Goal: Information Seeking & Learning: Compare options

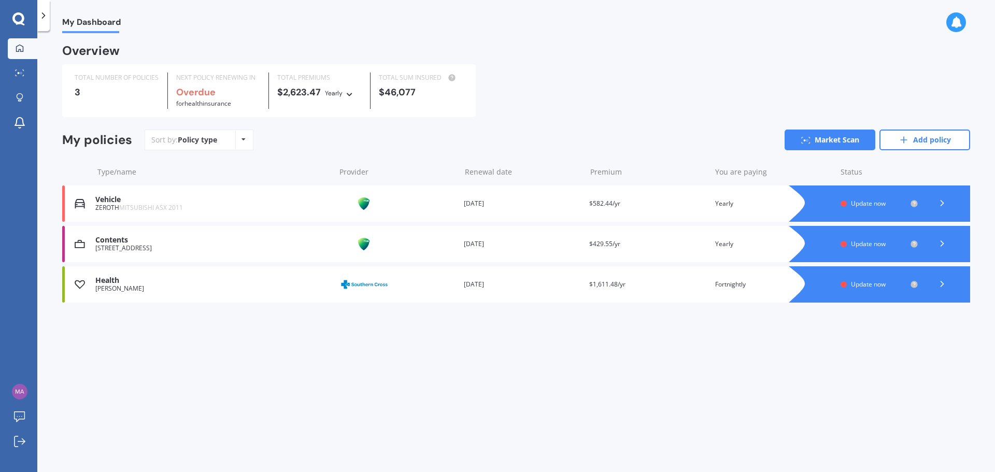
click at [869, 201] on span "Update now" at bounding box center [868, 203] width 35 height 9
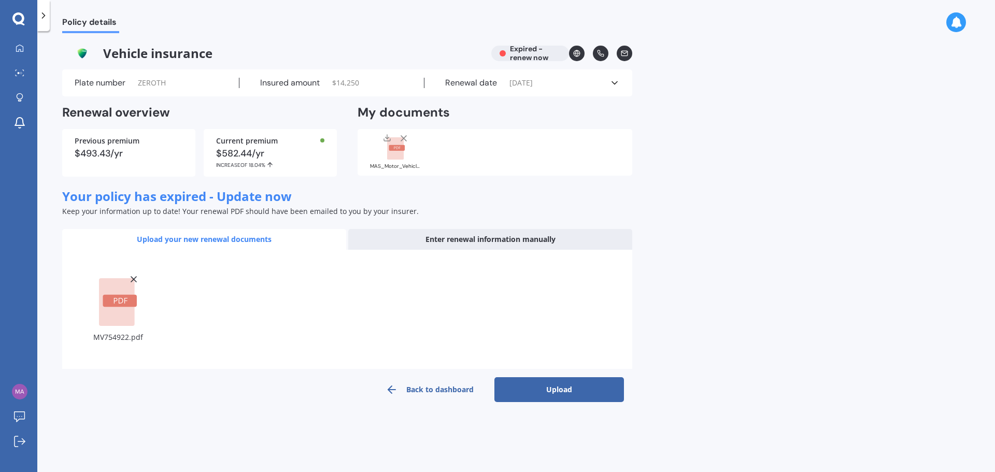
click at [572, 387] on button "Upload" at bounding box center [559, 389] width 130 height 25
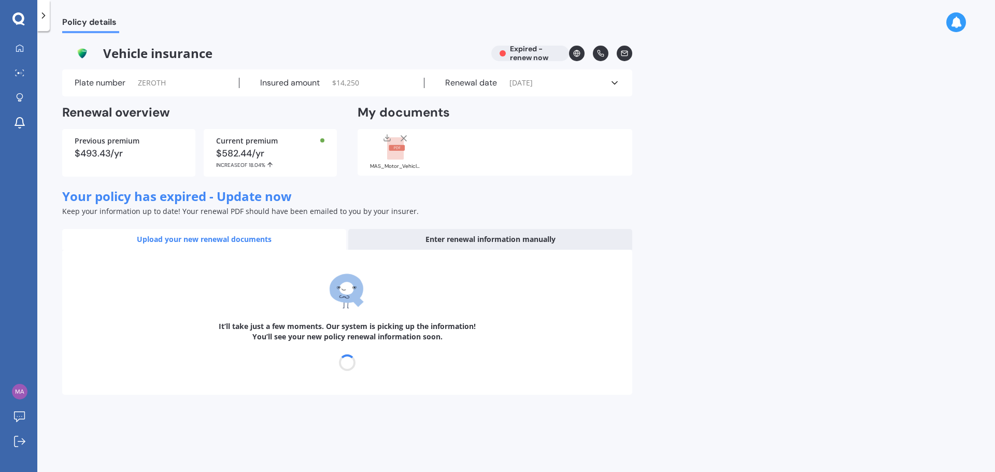
select select "14"
select select "10"
select select "2026"
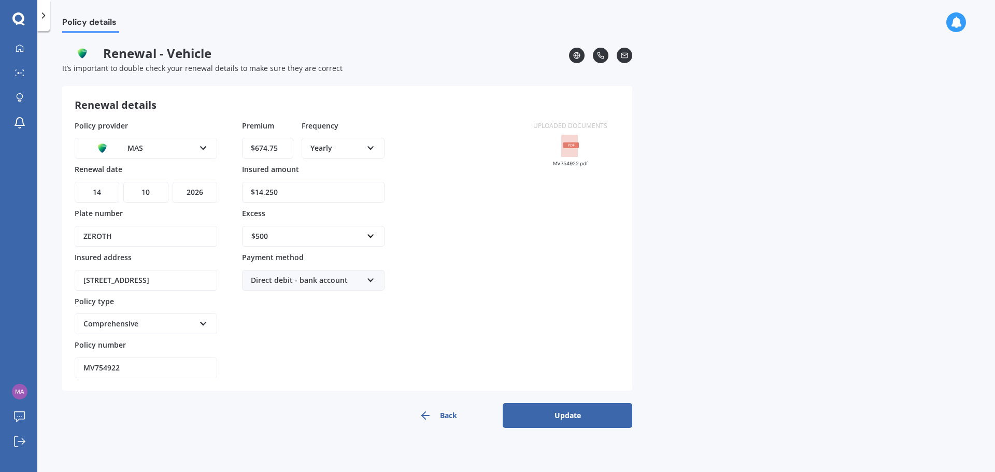
click at [277, 237] on div "$500" at bounding box center [306, 236] width 111 height 11
type input "700"
click at [262, 255] on b "700" at bounding box center [261, 256] width 12 height 10
click at [259, 191] on input "$14,250" at bounding box center [313, 192] width 142 height 21
click at [456, 222] on div "Policy provider MAS AA AMI AMP ANZ ASB Aioi Nissay Dowa Ando Assurant Autosure …" at bounding box center [298, 249] width 446 height 259
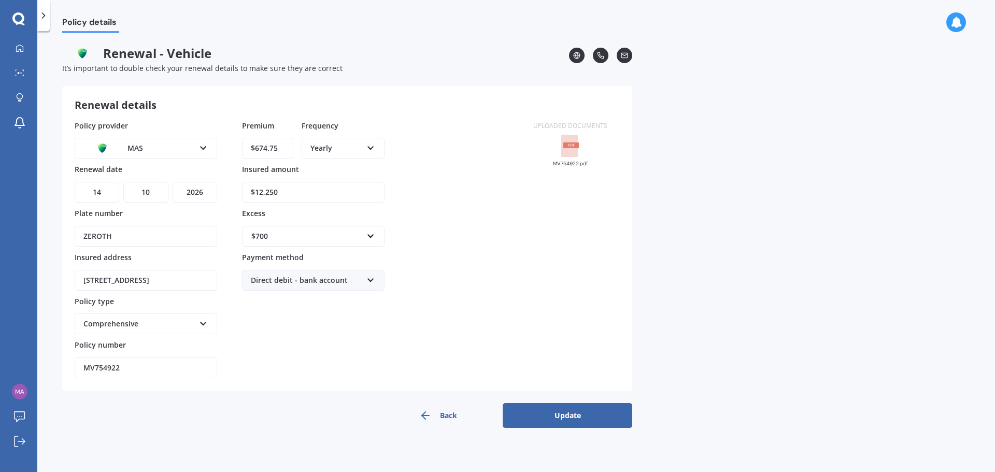
click at [363, 279] on div "Direct debit - bank account Direct debit - bank account Direct debit - credit/d…" at bounding box center [313, 280] width 142 height 21
click at [295, 336] on span "Online payment" at bounding box center [279, 337] width 56 height 10
click at [412, 309] on div "Policy provider MAS AA AMI AMP ANZ ASB Aioi Nissay Dowa Ando Assurant Autosure …" at bounding box center [298, 249] width 446 height 259
drag, startPoint x: 264, startPoint y: 192, endPoint x: 315, endPoint y: 193, distance: 50.8
click at [315, 193] on input "$12,250" at bounding box center [313, 192] width 142 height 21
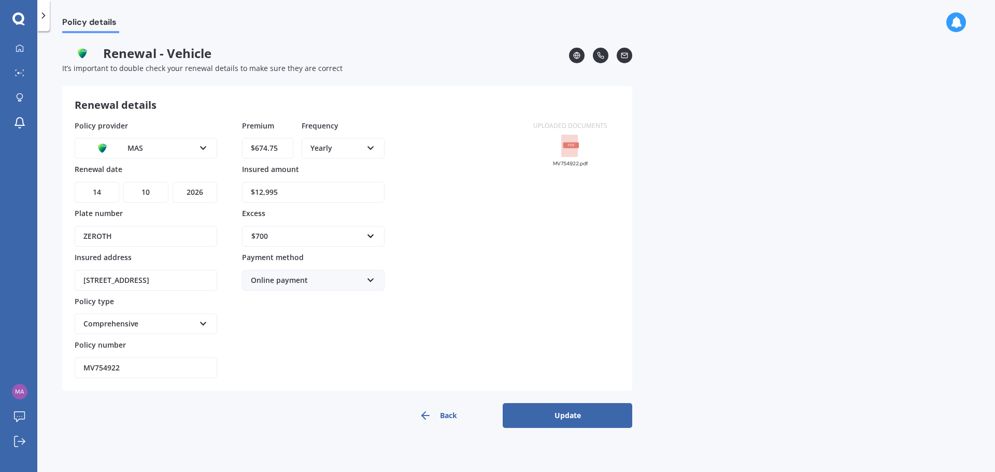
type input "$12,995"
click at [560, 411] on button "Update" at bounding box center [568, 415] width 130 height 25
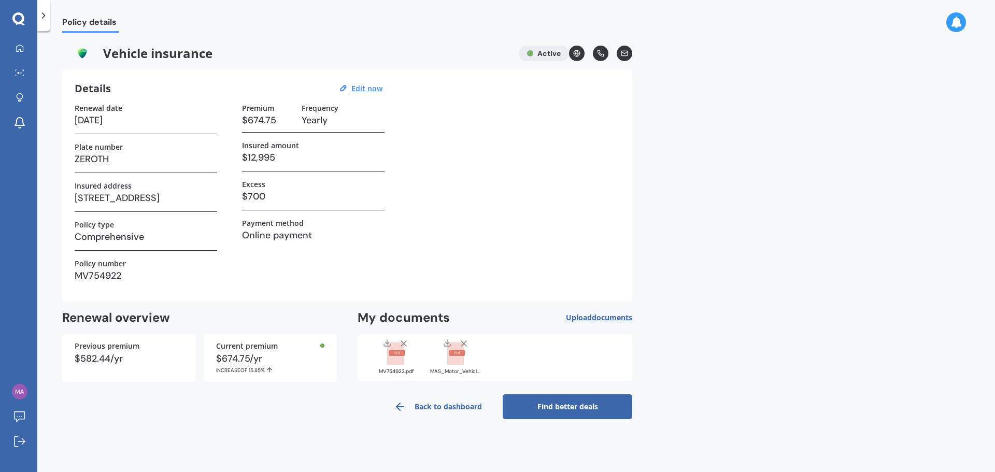
click at [560, 408] on link "Find better deals" at bounding box center [568, 406] width 130 height 25
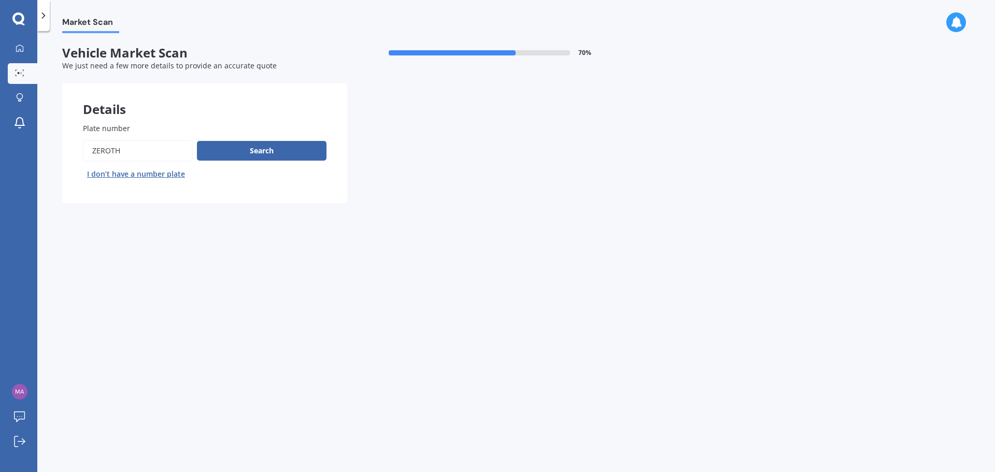
click at [267, 153] on button "Search" at bounding box center [262, 151] width 130 height 20
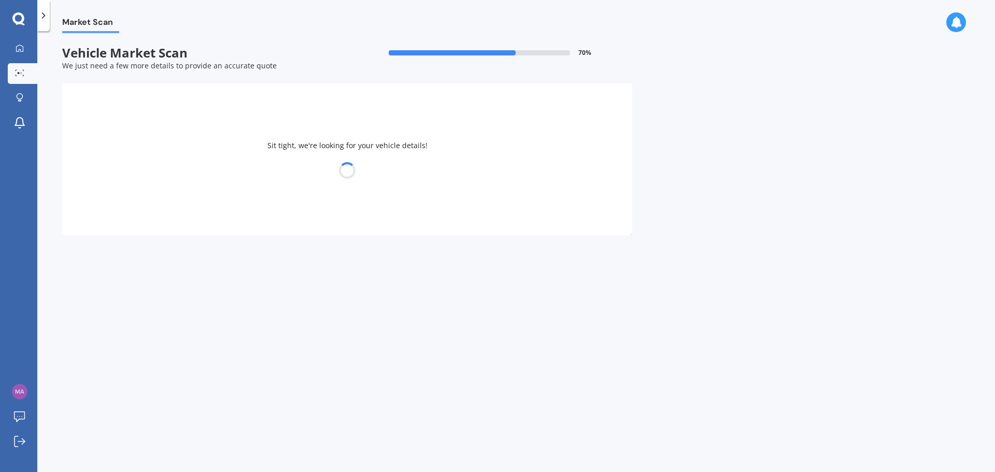
select select "MITSUBISHI"
select select "ASX"
select select "18"
select select "07"
select select "1981"
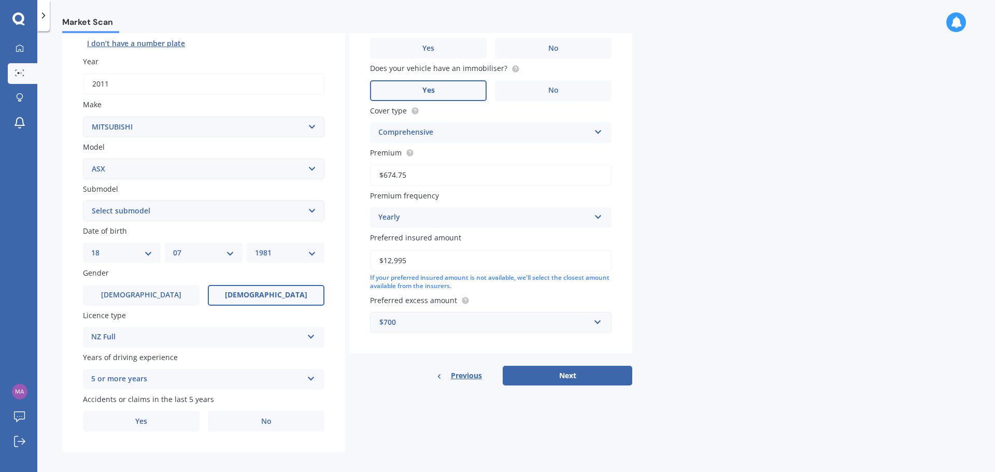
scroll to position [138, 0]
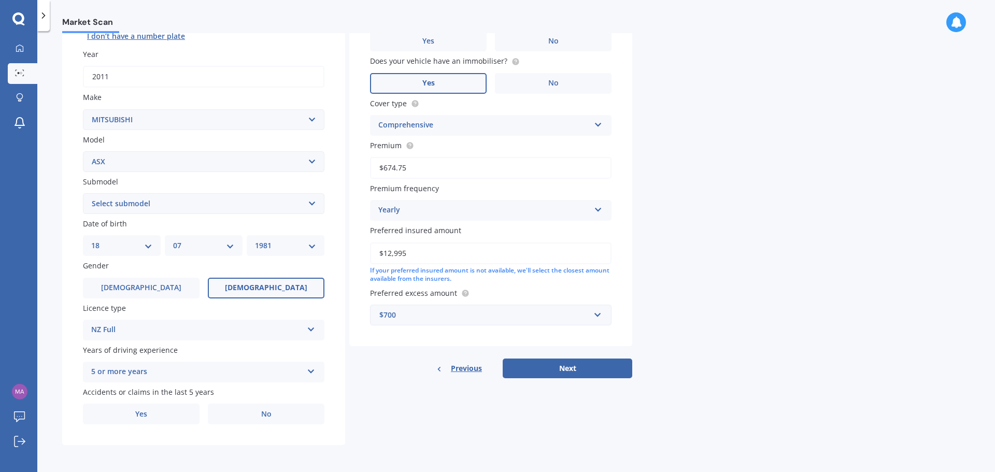
click at [322, 203] on select "Select submodel (All Other) BLK 2.0P/CVT Diesel LS Sport VRX petrol VRX turbo d…" at bounding box center [203, 203] width 241 height 21
click at [305, 207] on select "Select submodel (All Other) BLK 2.0P/CVT Diesel LS Sport VRX petrol VRX turbo d…" at bounding box center [203, 203] width 241 height 21
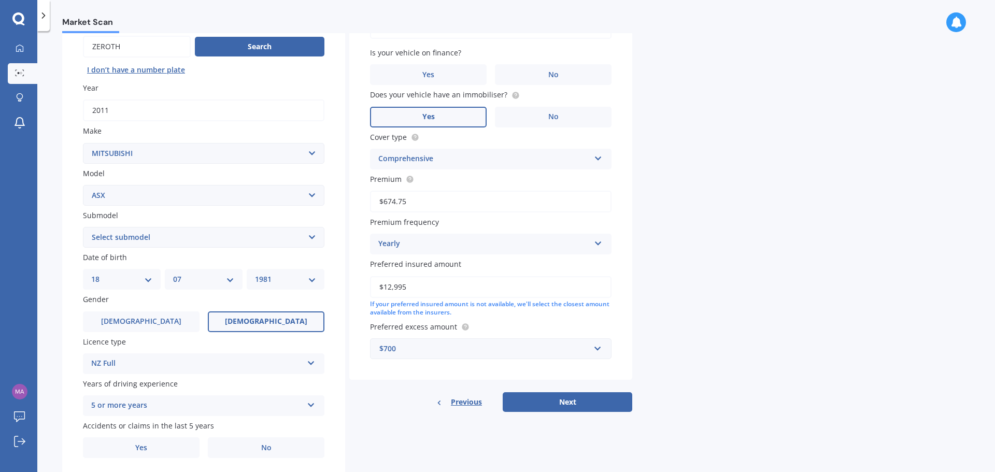
scroll to position [0, 0]
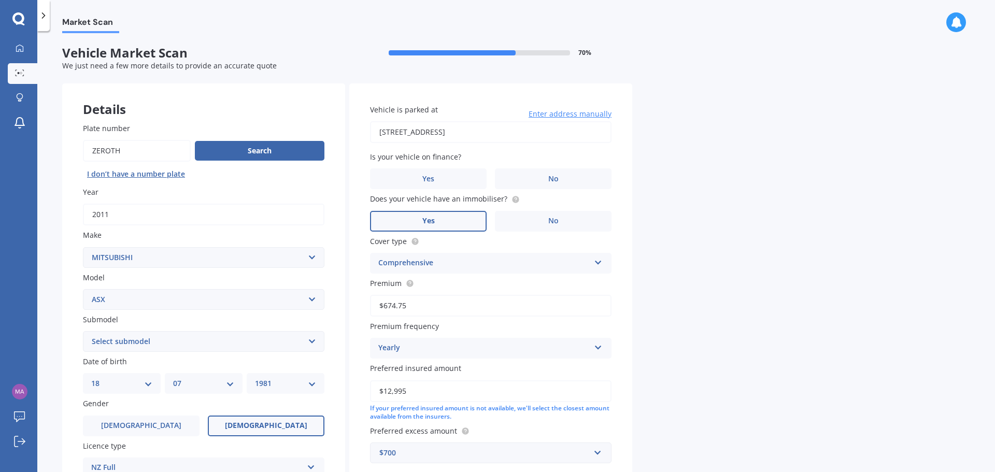
click at [544, 173] on label "No" at bounding box center [553, 178] width 117 height 21
click at [0, 0] on input "No" at bounding box center [0, 0] width 0 height 0
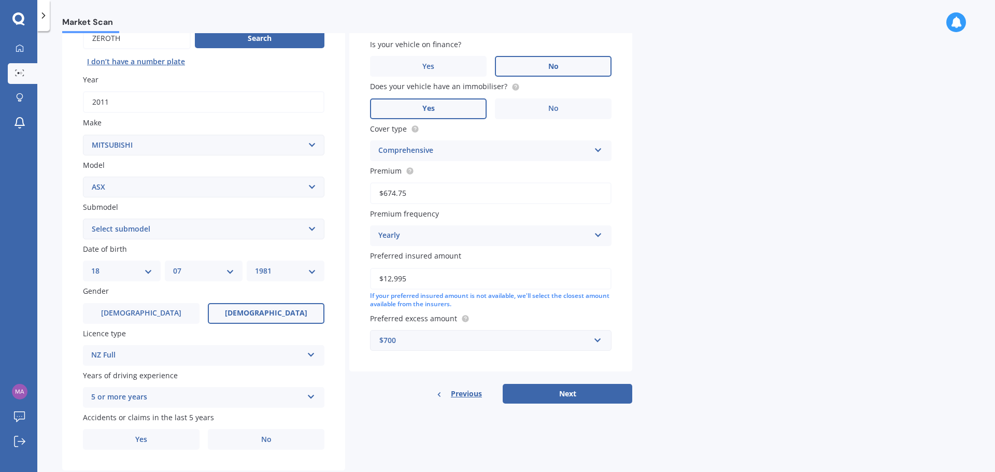
scroll to position [138, 0]
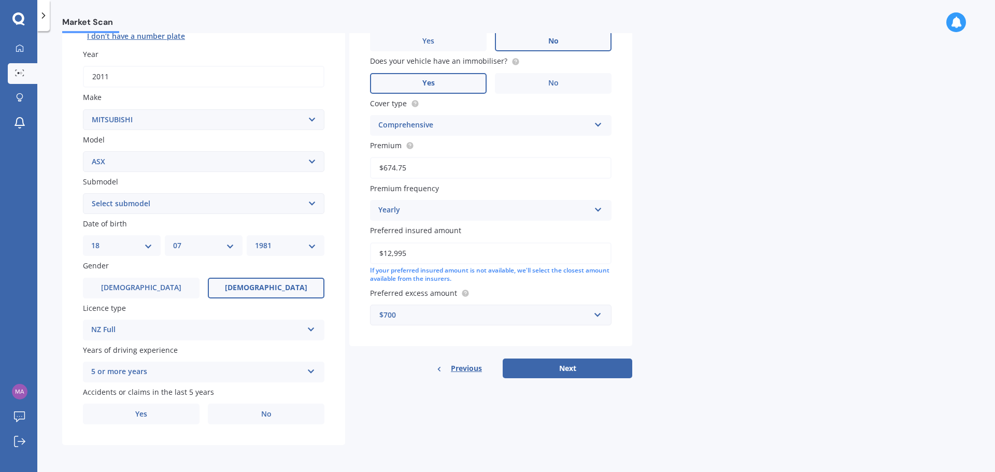
click at [280, 413] on label "No" at bounding box center [266, 414] width 117 height 21
click at [0, 0] on input "No" at bounding box center [0, 0] width 0 height 0
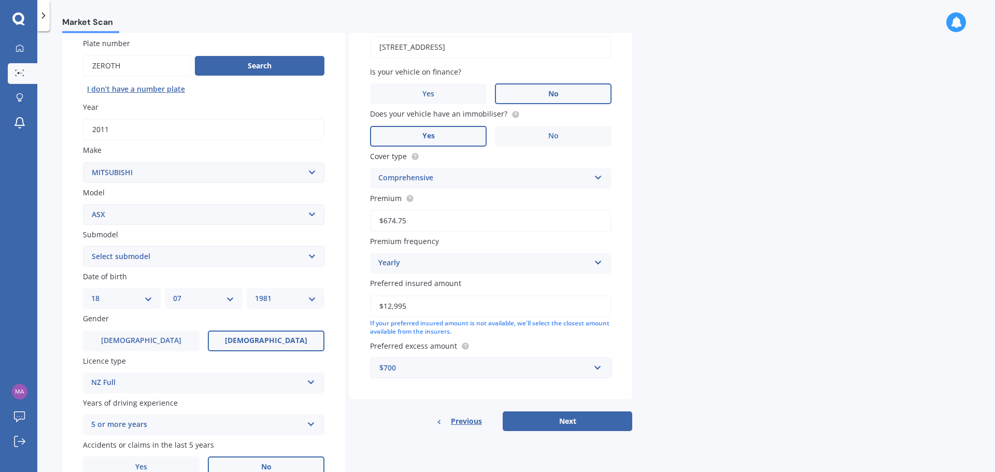
scroll to position [34, 0]
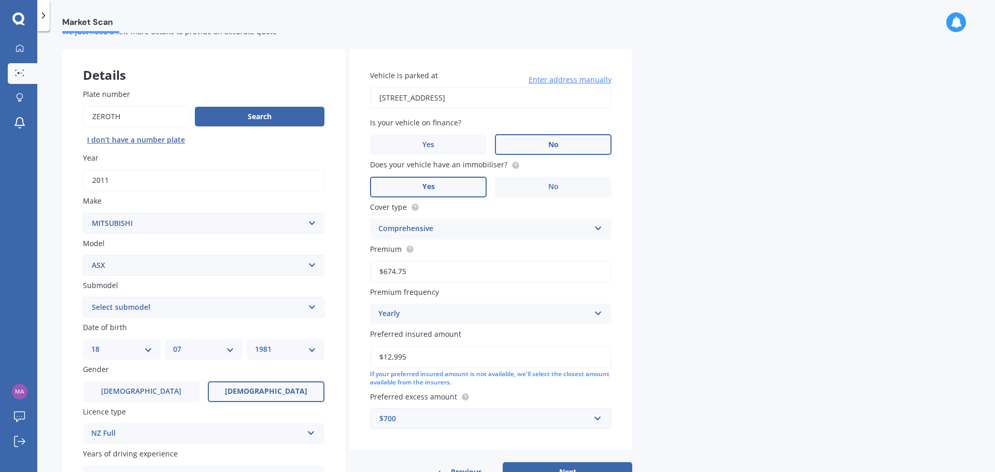
click at [250, 306] on select "Select submodel (All Other) BLK 2.0P/CVT Diesel LS Sport VRX petrol VRX turbo d…" at bounding box center [203, 307] width 241 height 21
select select "(ALL OTHER)"
click at [83, 297] on select "Select submodel (All Other) BLK 2.0P/CVT Diesel LS Sport VRX petrol VRX turbo d…" at bounding box center [203, 307] width 241 height 21
click at [729, 254] on div "Market Scan Vehicle Market Scan 70 % We just need a few more details to provide…" at bounding box center [516, 253] width 958 height 441
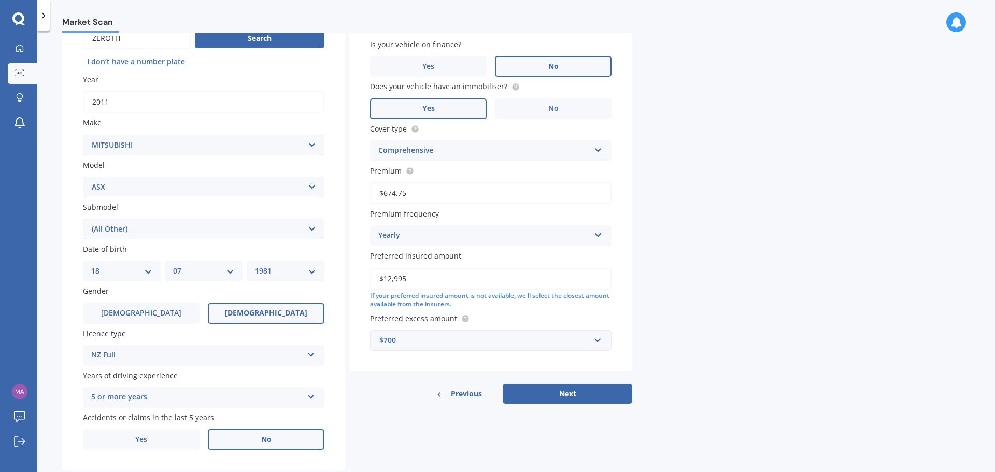
scroll to position [138, 0]
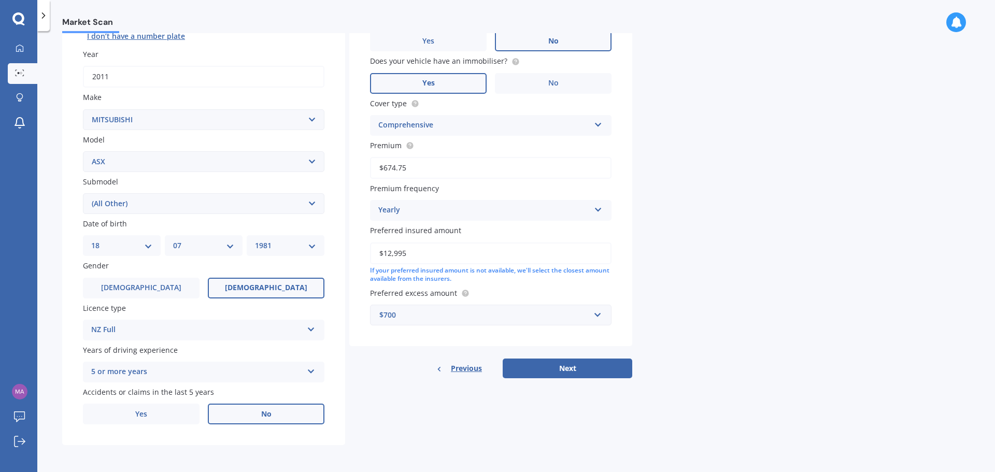
drag, startPoint x: 412, startPoint y: 251, endPoint x: 394, endPoint y: 250, distance: 18.2
click at [394, 250] on input "$12,995" at bounding box center [490, 253] width 241 height 22
type input "$12,000"
click at [387, 313] on div "$700" at bounding box center [484, 314] width 210 height 11
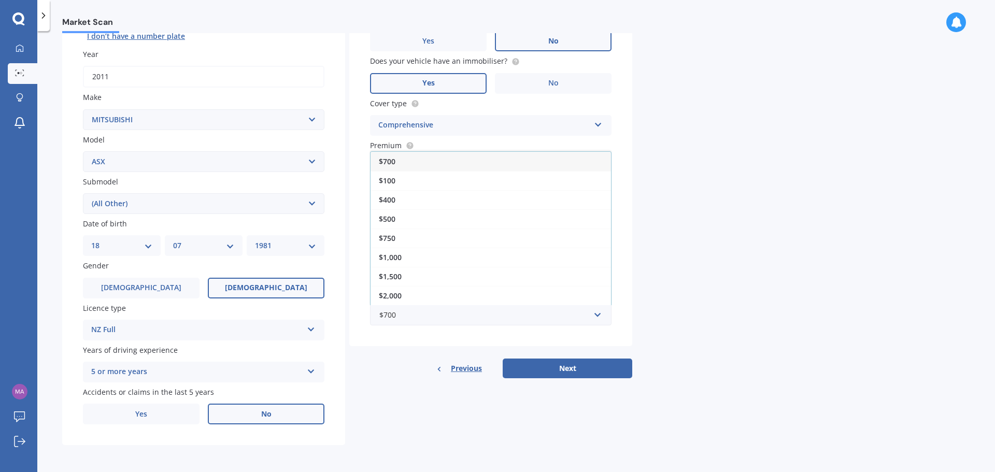
click at [394, 219] on span "$500" at bounding box center [387, 219] width 17 height 10
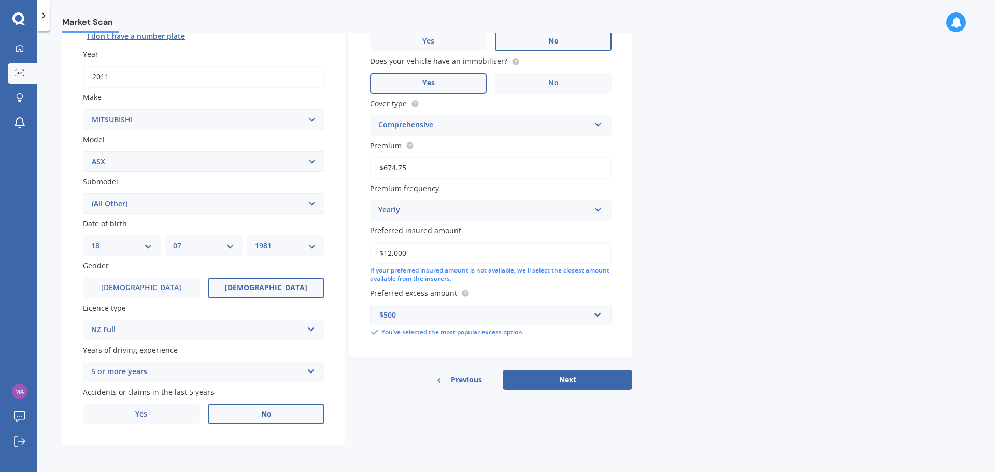
click at [685, 267] on div "Market Scan Vehicle Market Scan 70 % We just need a few more details to provide…" at bounding box center [516, 253] width 958 height 441
click at [565, 380] on button "Next" at bounding box center [568, 380] width 130 height 20
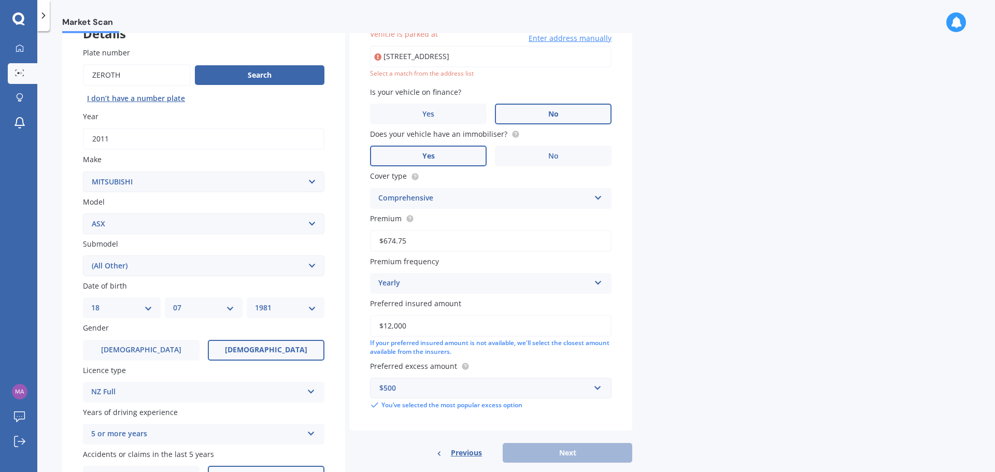
scroll to position [71, 0]
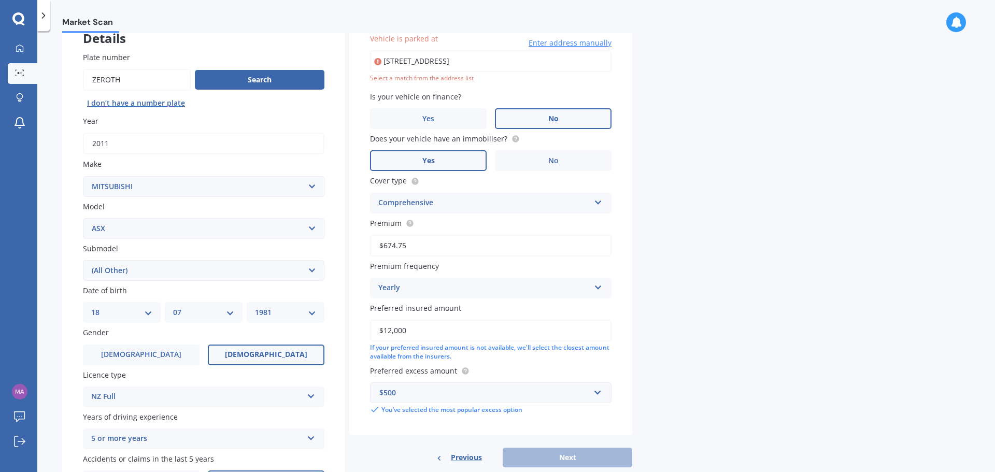
type input "[STREET_ADDRESS]"
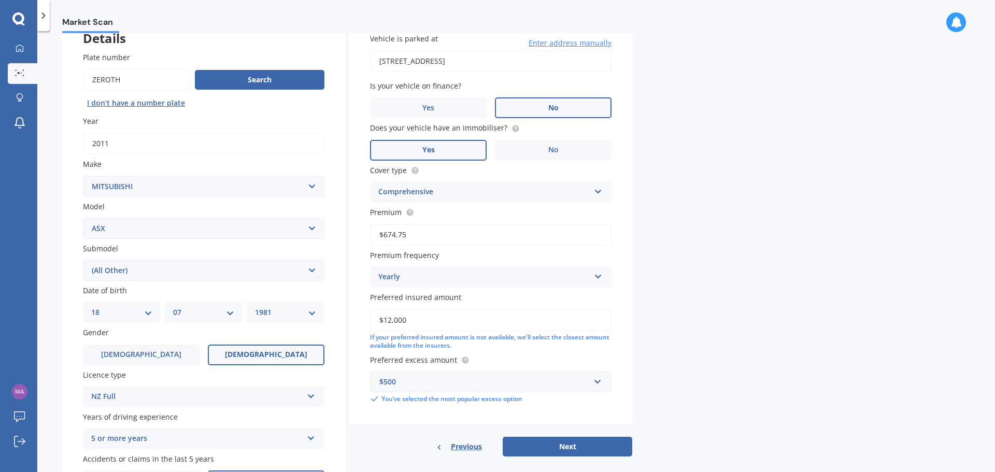
click at [717, 103] on div "Market Scan Vehicle Market Scan 70 % We just need a few more details to provide…" at bounding box center [516, 253] width 958 height 441
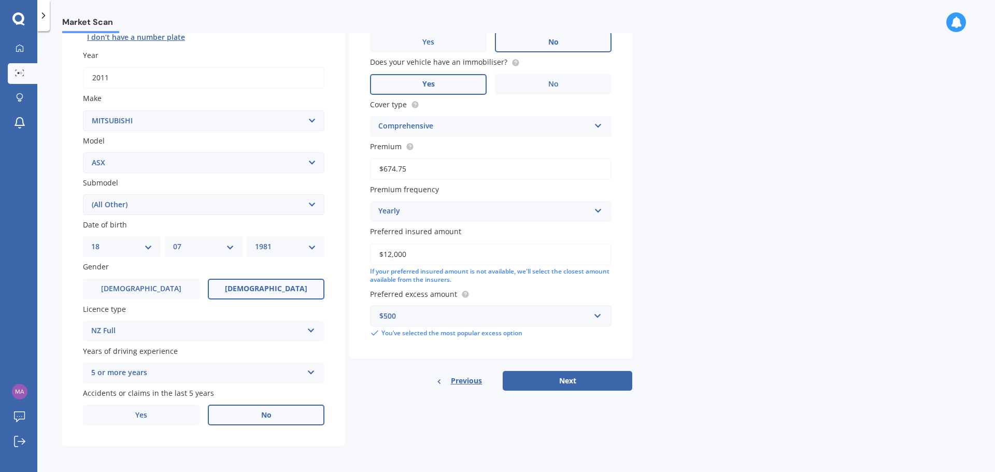
scroll to position [138, 0]
click at [587, 380] on button "Next" at bounding box center [568, 380] width 130 height 20
select select "18"
select select "07"
select select "1981"
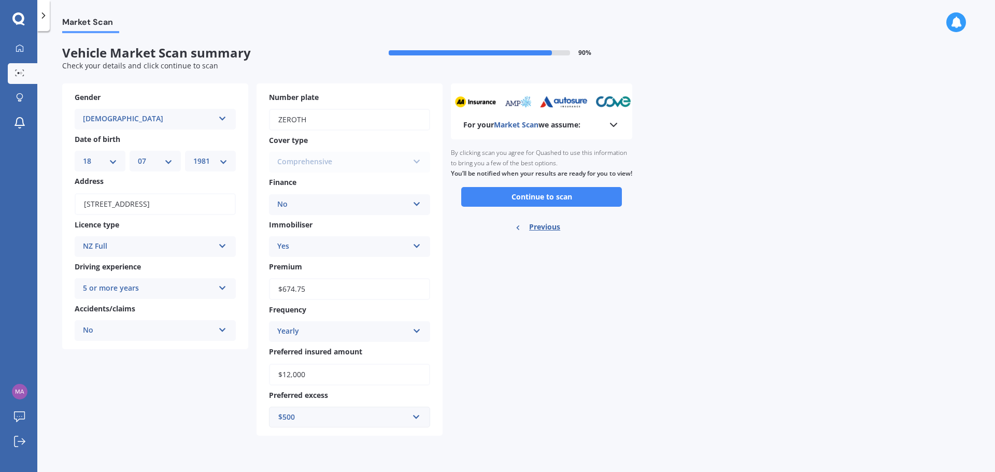
scroll to position [0, 0]
click at [578, 206] on button "Continue to scan" at bounding box center [541, 197] width 161 height 20
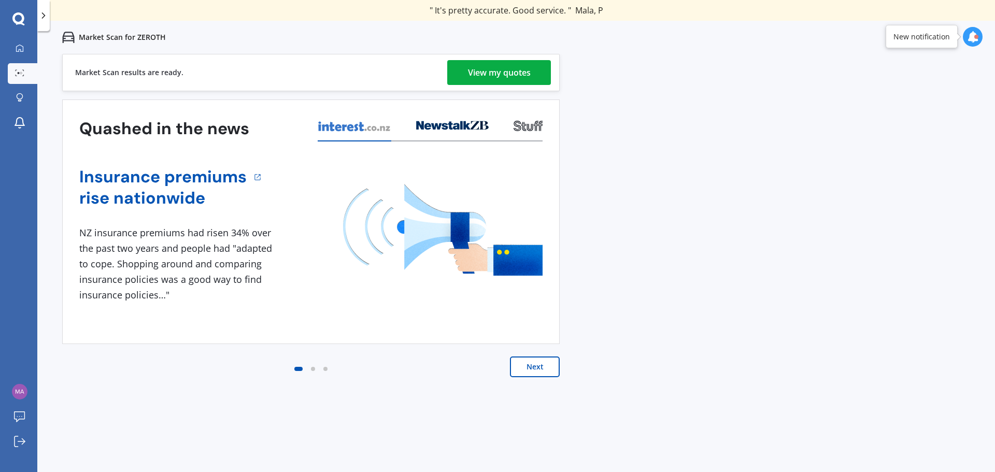
click at [494, 67] on div "View my quotes" at bounding box center [499, 72] width 63 height 25
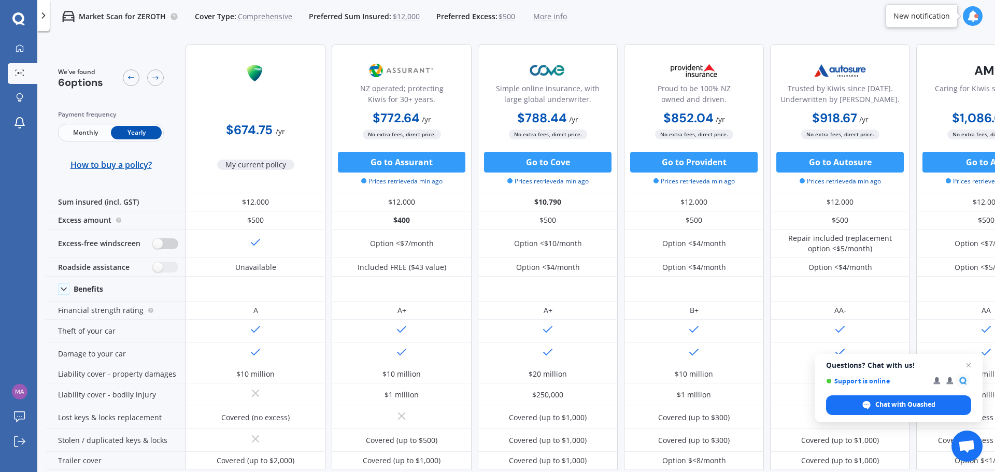
click at [166, 244] on label at bounding box center [165, 243] width 25 height 11
radio input "true"
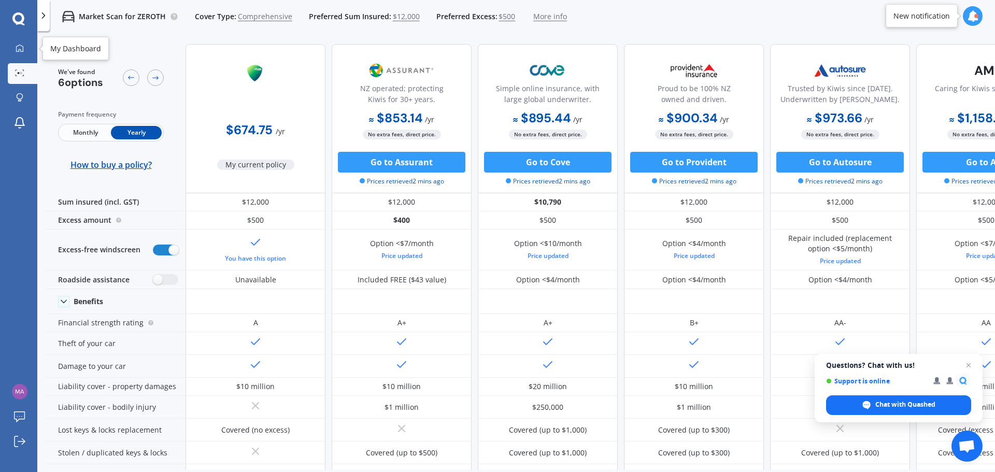
click at [18, 53] on div at bounding box center [20, 48] width 16 height 9
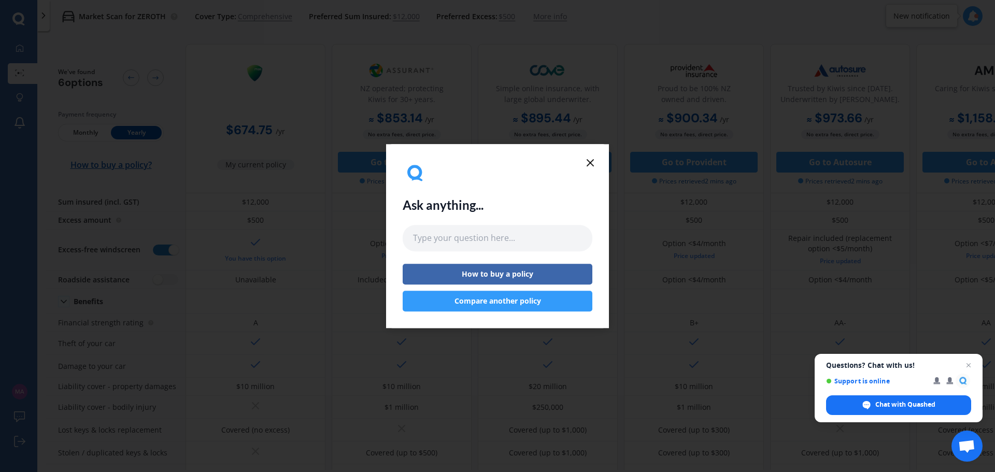
click at [591, 164] on line at bounding box center [590, 163] width 6 height 6
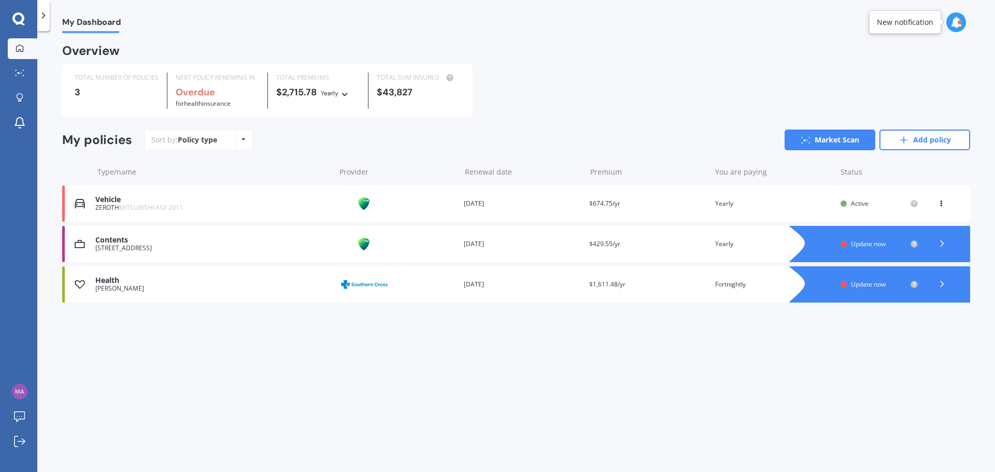
click at [939, 202] on icon at bounding box center [940, 201] width 7 height 6
click at [928, 369] on div "My Dashboard Overview TOTAL NUMBER OF POLICIES 3 NEXT POLICY RENEWING IN Overdu…" at bounding box center [516, 253] width 958 height 441
click at [868, 246] on span "Update now" at bounding box center [868, 243] width 35 height 9
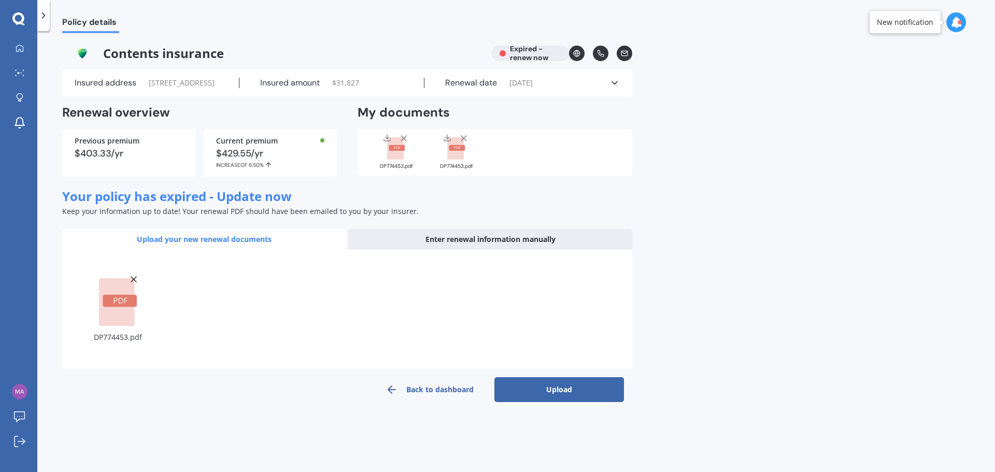
click at [536, 402] on button "Upload" at bounding box center [559, 389] width 130 height 25
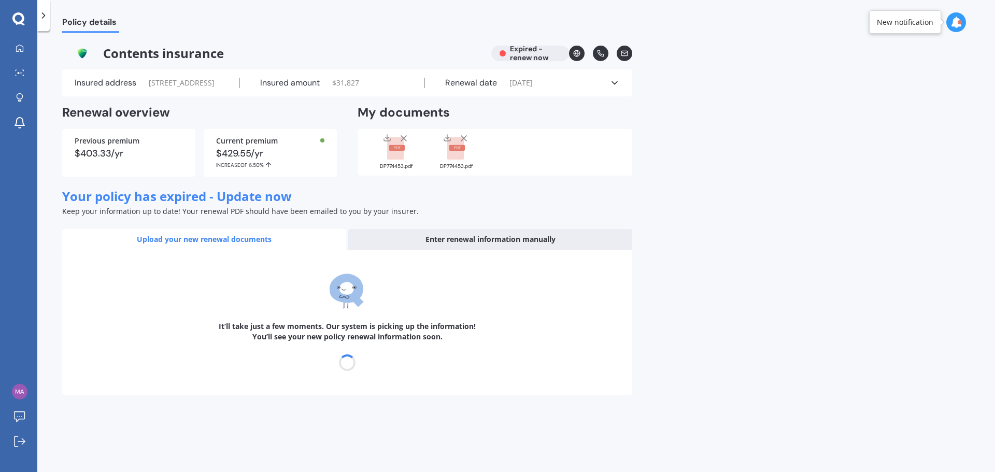
select select "20"
select select "07"
select select "2026"
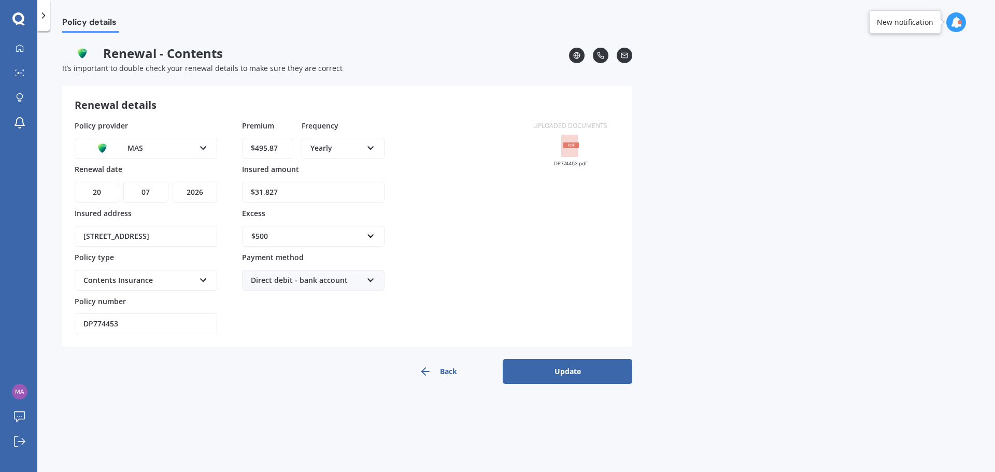
drag, startPoint x: 294, startPoint y: 189, endPoint x: 170, endPoint y: 189, distance: 123.3
click at [180, 189] on div "Policy provider MAS AA AMI AMP ANZ ASB Ando BNZ Co-Operative Bank FMG Initio Ki…" at bounding box center [298, 227] width 446 height 215
type input "$36,533"
click at [339, 284] on div "Direct debit - bank account" at bounding box center [306, 280] width 111 height 11
click at [299, 337] on span "Online payment" at bounding box center [279, 337] width 56 height 10
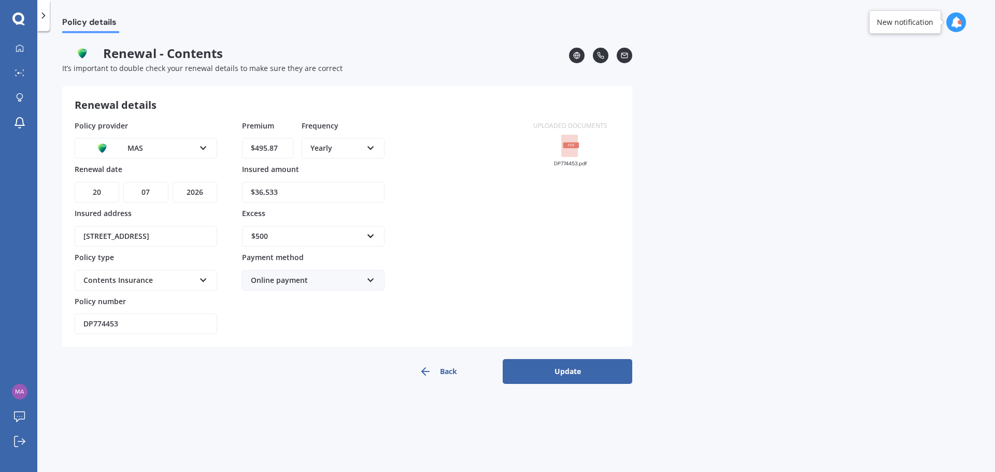
click at [545, 371] on button "Update" at bounding box center [568, 371] width 130 height 25
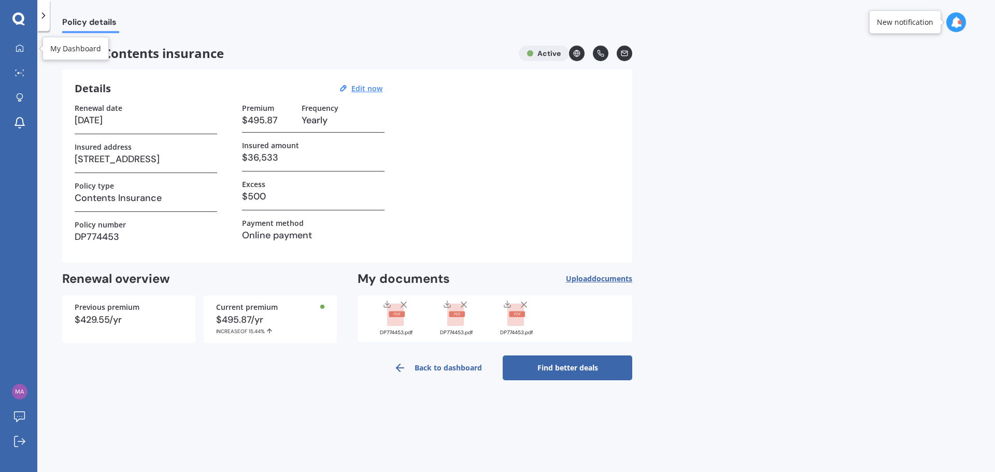
click at [24, 51] on div at bounding box center [20, 48] width 16 height 9
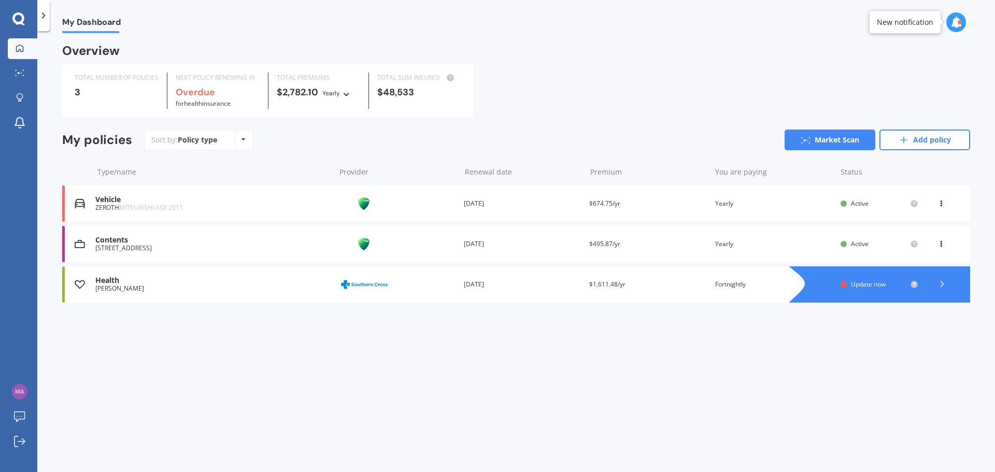
click at [856, 282] on span "Update now" at bounding box center [868, 284] width 35 height 9
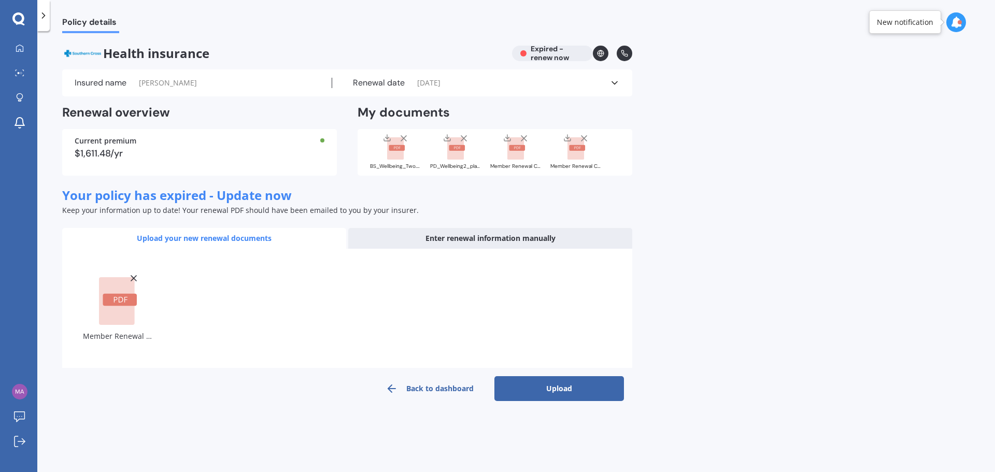
click at [565, 389] on button "Upload" at bounding box center [559, 388] width 130 height 25
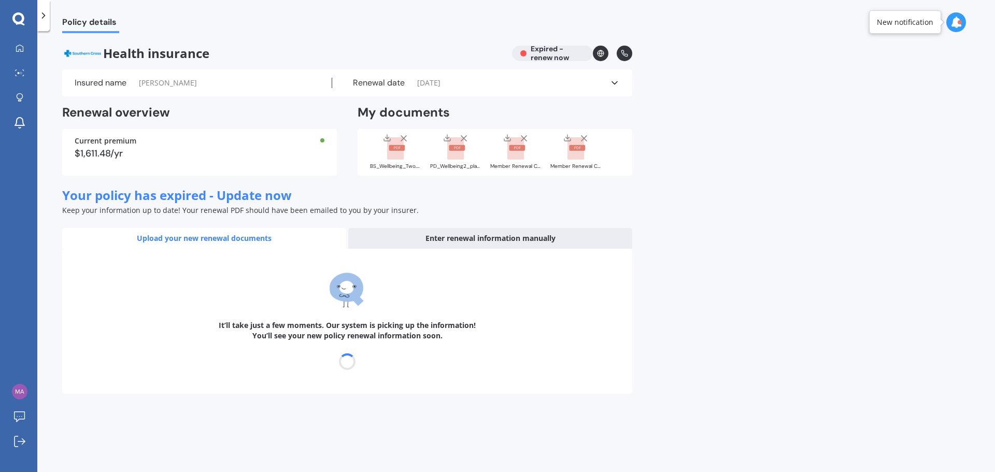
select select "08"
select select "11"
select select "2026"
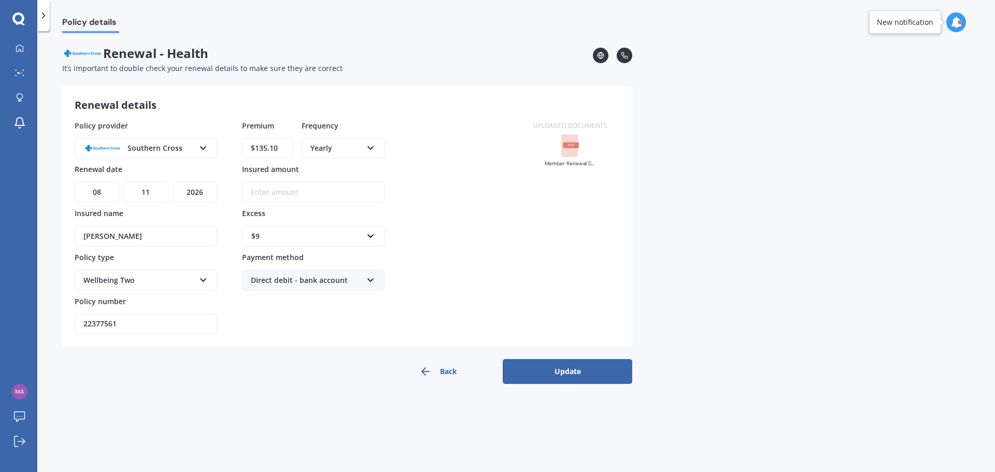
drag, startPoint x: 286, startPoint y: 149, endPoint x: 177, endPoint y: 150, distance: 109.3
click at [179, 149] on div "Policy provider Southern Cross AA AIA AMP ASB Accuro BNZ Other Partners Life So…" at bounding box center [298, 227] width 446 height 215
drag, startPoint x: 274, startPoint y: 146, endPoint x: 299, endPoint y: 149, distance: 25.1
click at [299, 149] on div "Premium $121.15 Frequency Yearly Yearly Six-Monthly Quarterly Monthly Fortnight…" at bounding box center [313, 142] width 142 height 44
type input "$121.59"
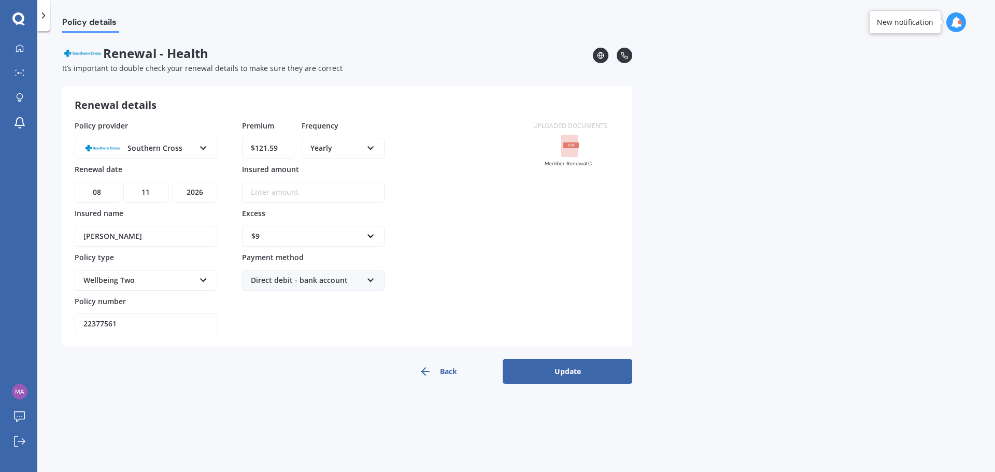
click at [328, 145] on div "Yearly" at bounding box center [336, 147] width 52 height 11
click at [328, 245] on span "Fortnightly" at bounding box center [329, 242] width 37 height 10
drag, startPoint x: 268, startPoint y: 234, endPoint x: 242, endPoint y: 236, distance: 26.0
click at [245, 236] on div "$9 $9 $0 $250 $500 $1,000 $2,000" at bounding box center [313, 236] width 142 height 21
click at [274, 272] on div "$0" at bounding box center [312, 274] width 141 height 19
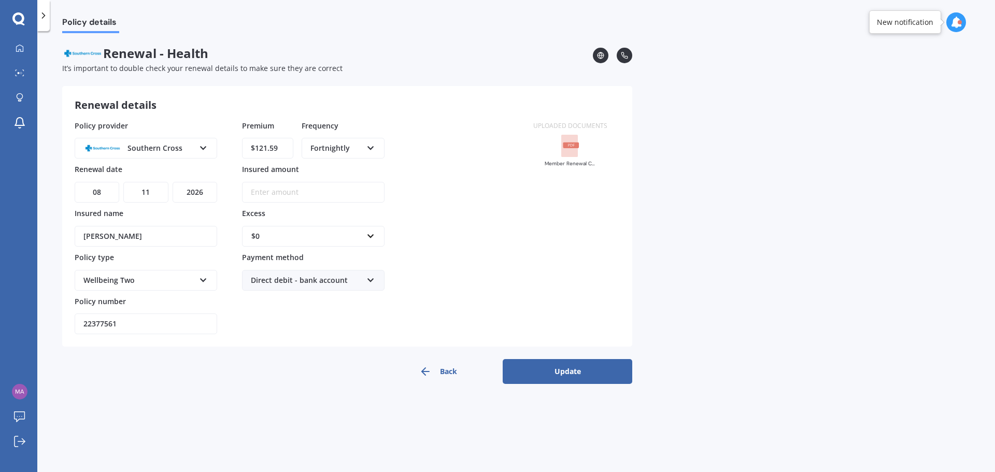
click at [561, 368] on button "Update" at bounding box center [568, 371] width 130 height 25
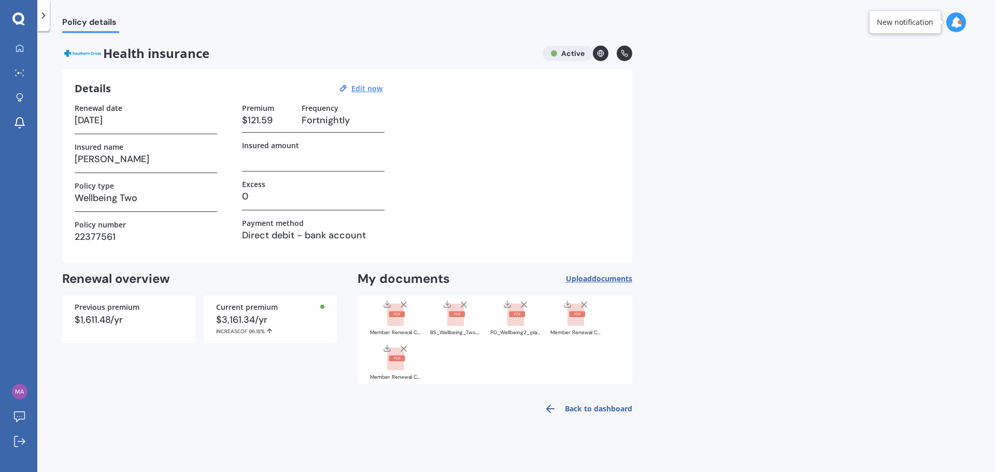
click at [590, 406] on link "Back to dashboard" at bounding box center [585, 408] width 94 height 25
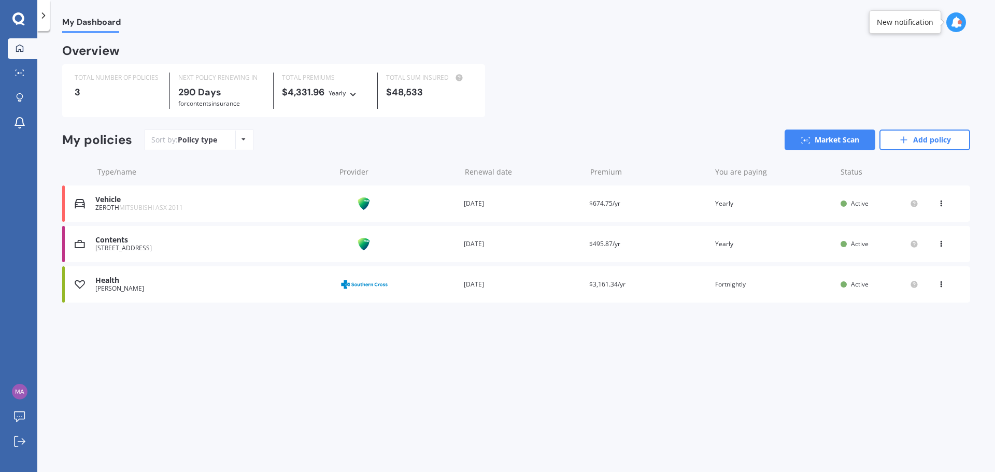
click at [109, 285] on div "Health" at bounding box center [212, 280] width 235 height 9
click at [483, 376] on div "My Dashboard Overview TOTAL NUMBER OF POLICIES 3 NEXT POLICY RENEWING [DATE] fo…" at bounding box center [516, 253] width 958 height 441
click at [242, 144] on div "Policy type Alphabetical Date added Renewing next" at bounding box center [243, 140] width 16 height 19
click at [235, 218] on span "Renewing next" at bounding box center [230, 218] width 51 height 10
click at [381, 354] on div "My Dashboard Overview TOTAL NUMBER OF POLICIES 3 NEXT POLICY RENEWING [DATE] fo…" at bounding box center [516, 253] width 958 height 441
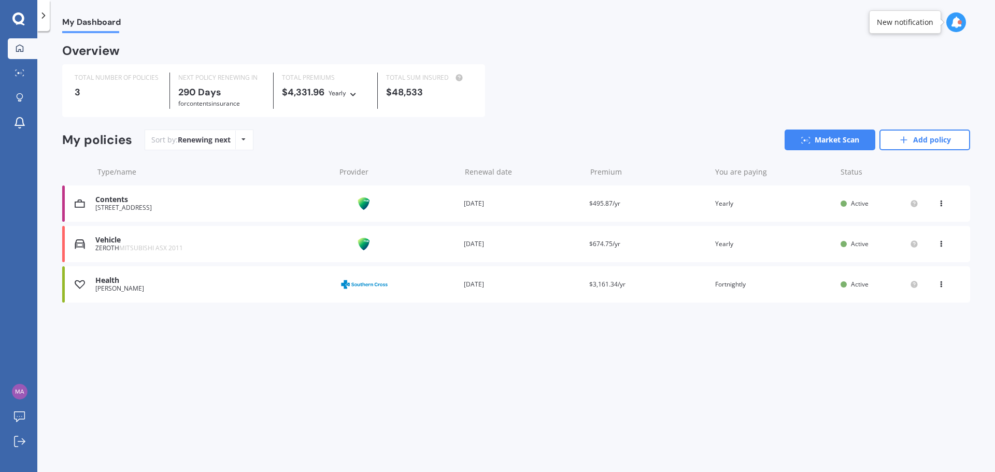
click at [246, 141] on div "Policy type Alphabetical Date added Renewing next" at bounding box center [243, 140] width 16 height 19
click at [232, 181] on span "Alphabetical" at bounding box center [227, 181] width 44 height 10
click at [237, 144] on div "Policy type Alphabetical Date added Renewing next" at bounding box center [243, 140] width 16 height 19
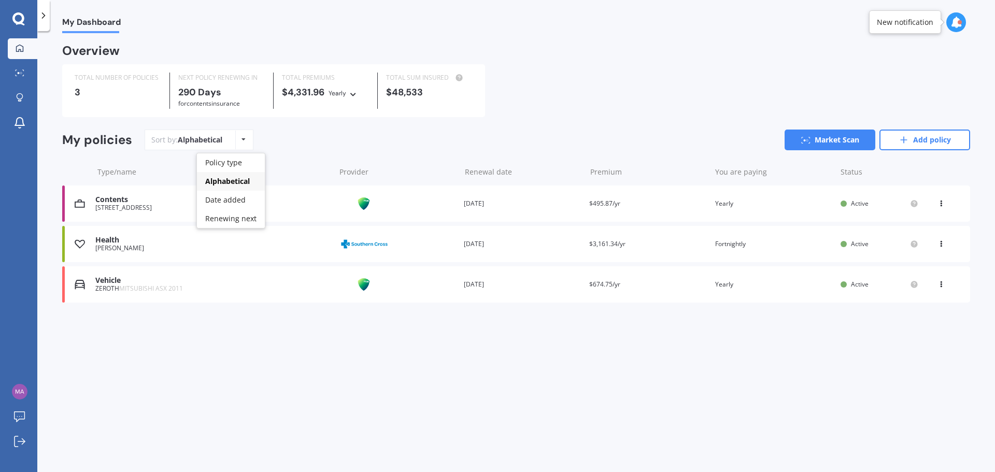
click at [224, 161] on span "Policy type" at bounding box center [223, 163] width 37 height 10
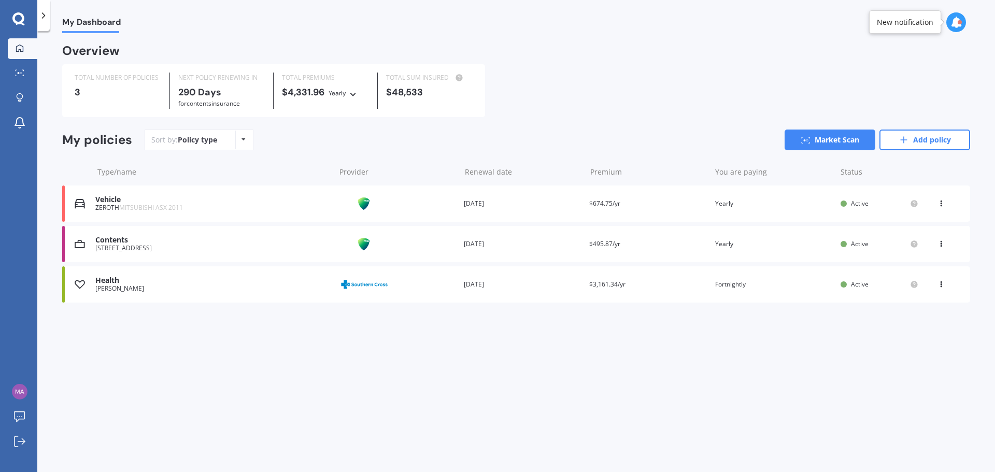
click at [836, 138] on link "Market Scan" at bounding box center [829, 140] width 91 height 21
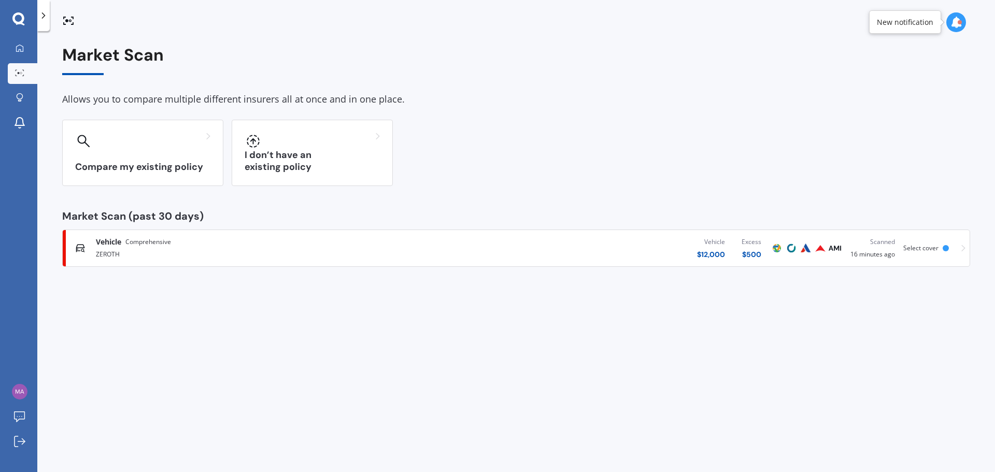
click at [138, 149] on div "Compare my existing policy" at bounding box center [142, 153] width 161 height 66
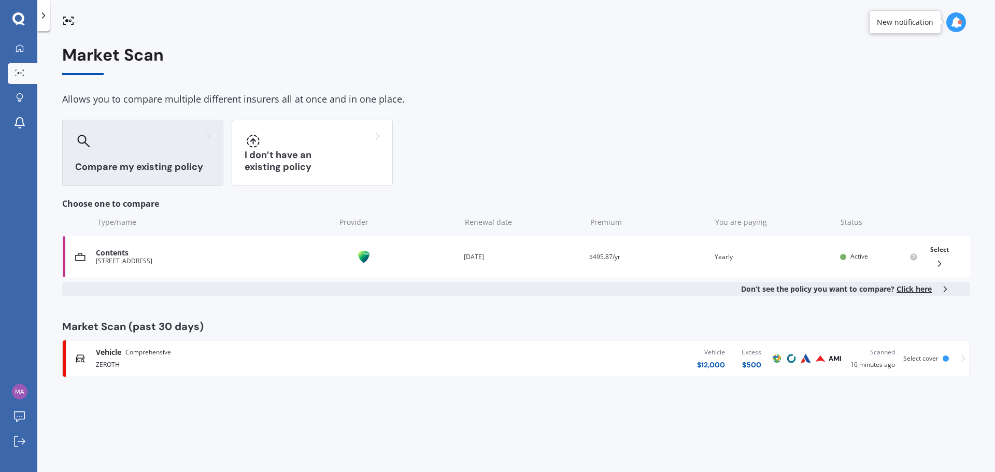
click at [137, 258] on div "[STREET_ADDRESS]" at bounding box center [213, 261] width 234 height 7
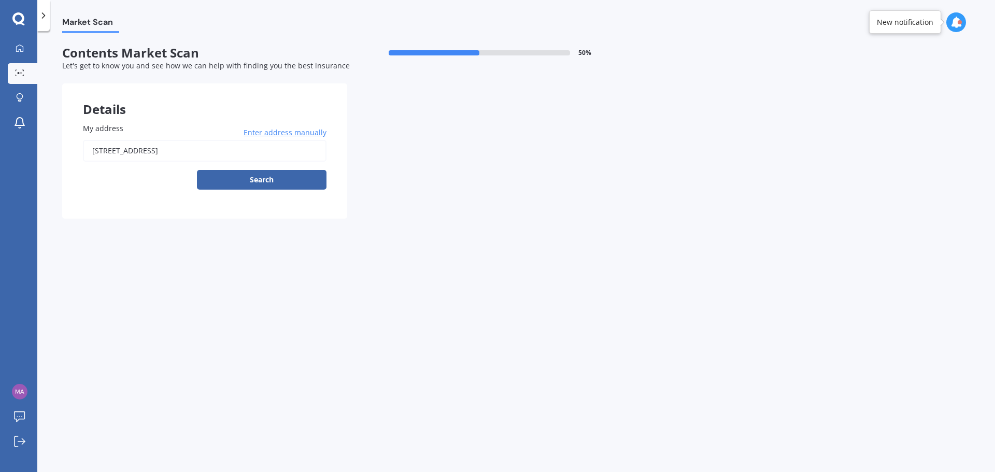
click at [291, 178] on button "Search" at bounding box center [262, 180] width 130 height 20
type input "[STREET_ADDRESS]"
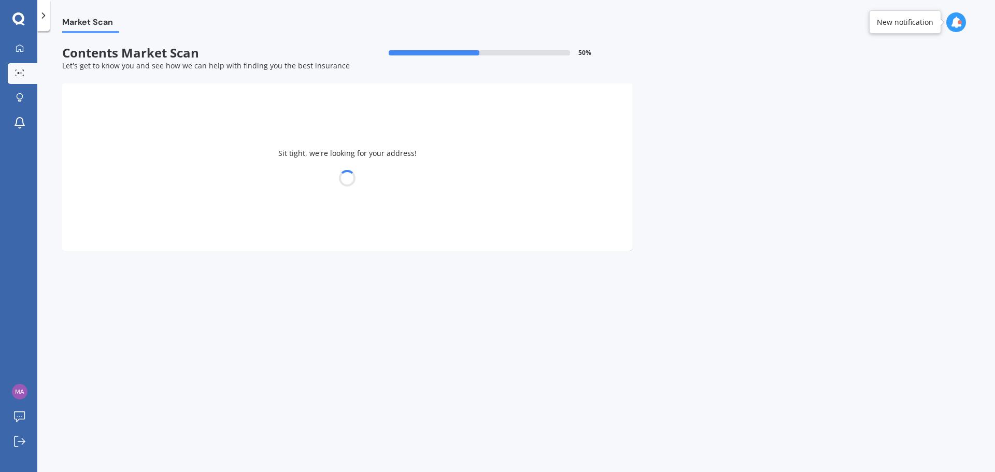
select select "18"
select select "07"
select select "1981"
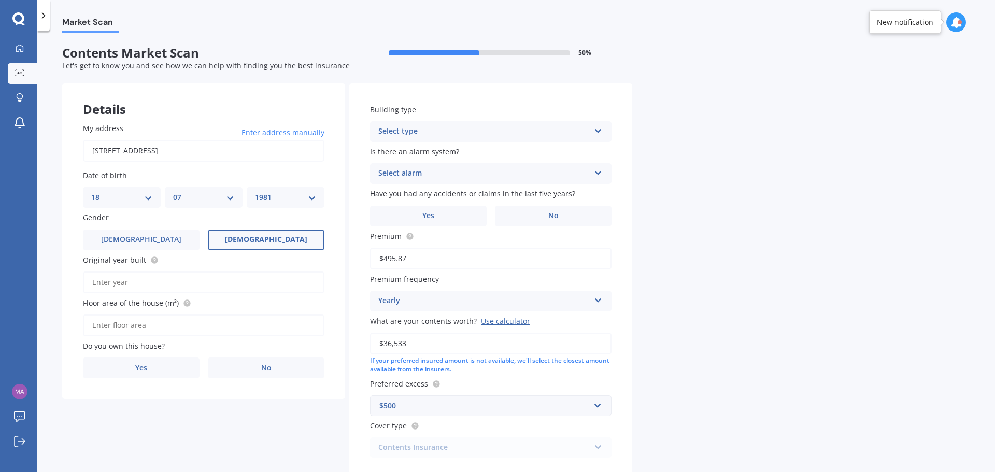
click at [404, 134] on div "Select type" at bounding box center [483, 131] width 211 height 12
click at [814, 207] on div "Market Scan Contents Market Scan 50 % Let's get to know you and see how we can …" at bounding box center [516, 253] width 958 height 441
click at [141, 375] on label "Yes" at bounding box center [141, 368] width 117 height 21
click at [0, 0] on input "Yes" at bounding box center [0, 0] width 0 height 0
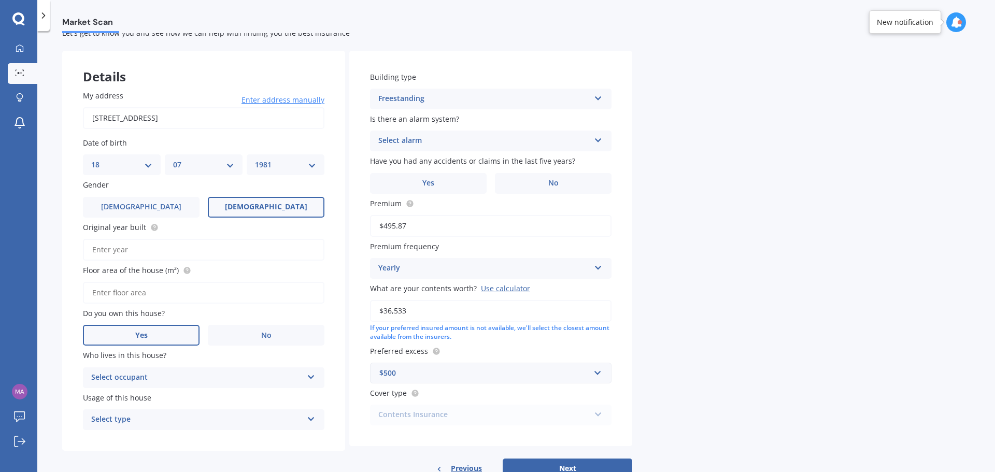
scroll to position [66, 0]
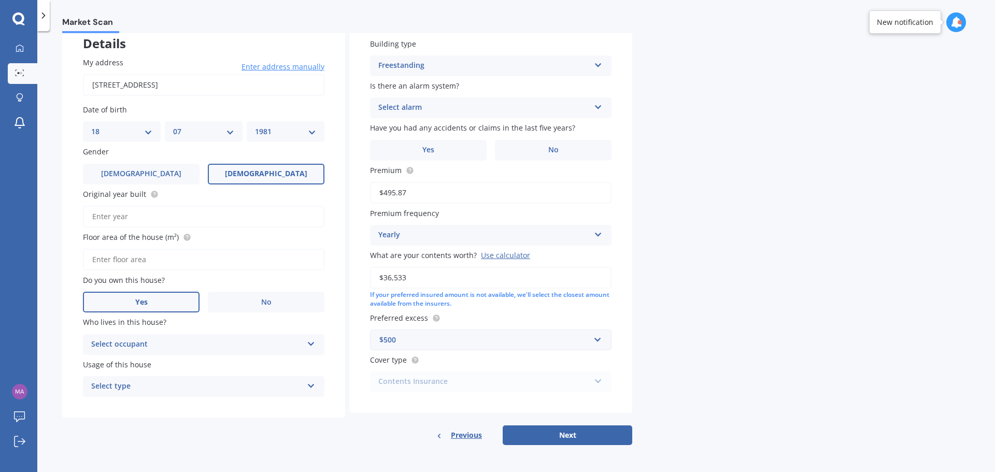
click at [221, 345] on div "Select occupant" at bounding box center [196, 344] width 211 height 12
click at [160, 363] on div "Owner" at bounding box center [203, 364] width 240 height 19
click at [195, 390] on div "Select type" at bounding box center [196, 386] width 211 height 12
click at [106, 408] on span "Permanent" at bounding box center [111, 407] width 39 height 10
click at [549, 146] on span "No" at bounding box center [553, 150] width 10 height 9
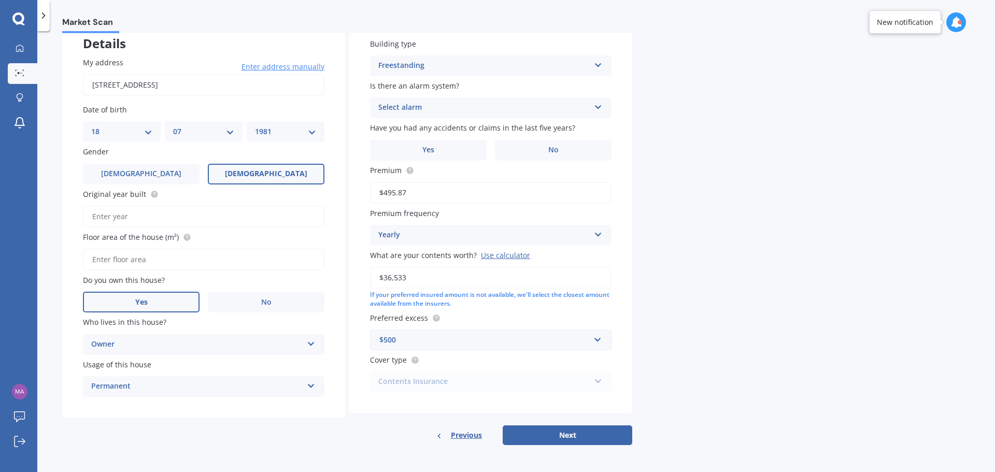
click at [0, 0] on input "No" at bounding box center [0, 0] width 0 height 0
click at [450, 101] on div "Select alarm Yes, monitored Yes, not monitored No" at bounding box center [490, 107] width 241 height 21
click at [387, 164] on span "No" at bounding box center [384, 165] width 10 height 10
click at [424, 72] on div "Freestanding Freestanding Multi-unit (in a block of 6 or less) Multi-unit (in a…" at bounding box center [490, 65] width 241 height 21
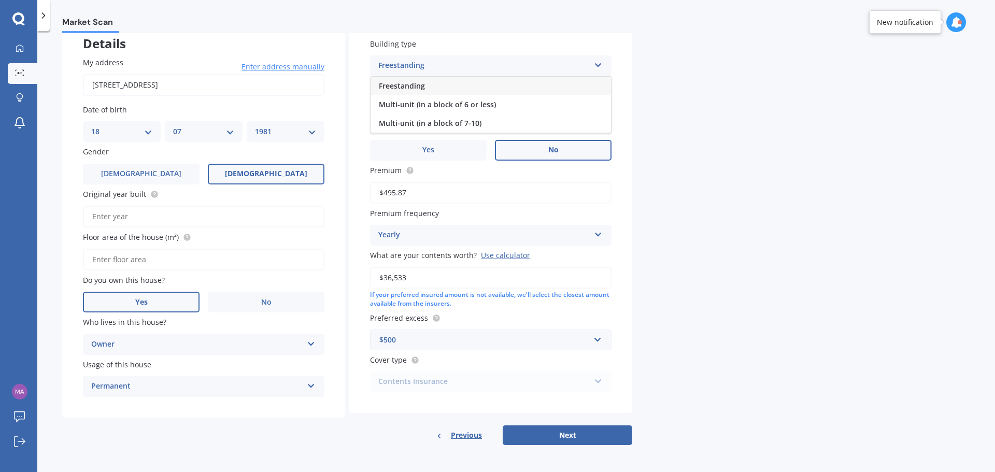
click at [403, 85] on span "Freestanding" at bounding box center [402, 86] width 46 height 10
click at [119, 210] on input "Original year built" at bounding box center [203, 217] width 241 height 22
type input "2006"
click at [117, 256] on input "Floor area of the house (m²)" at bounding box center [203, 260] width 241 height 22
type input "110"
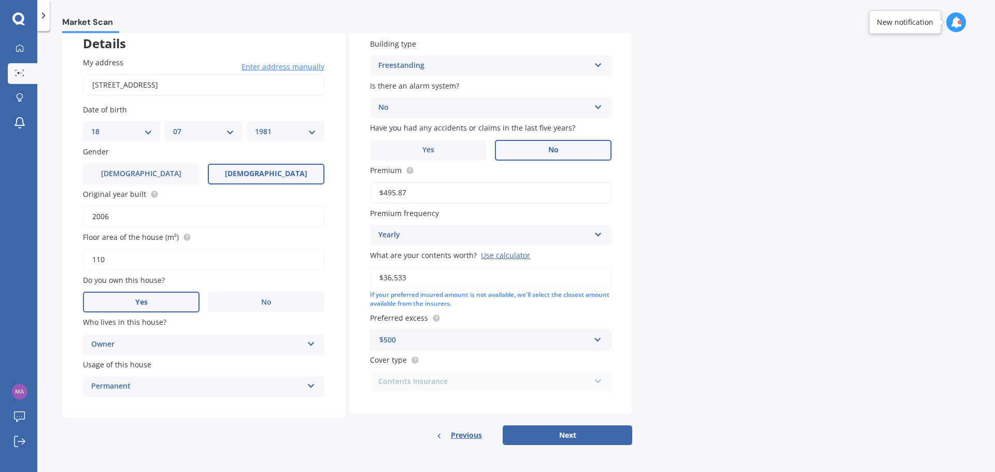
click at [704, 251] on div "Market Scan Contents Market Scan 50 % Let's get to know you and see how we can …" at bounding box center [516, 253] width 958 height 441
click at [577, 429] on button "Next" at bounding box center [568, 435] width 130 height 20
select select "18"
select select "07"
select select "1981"
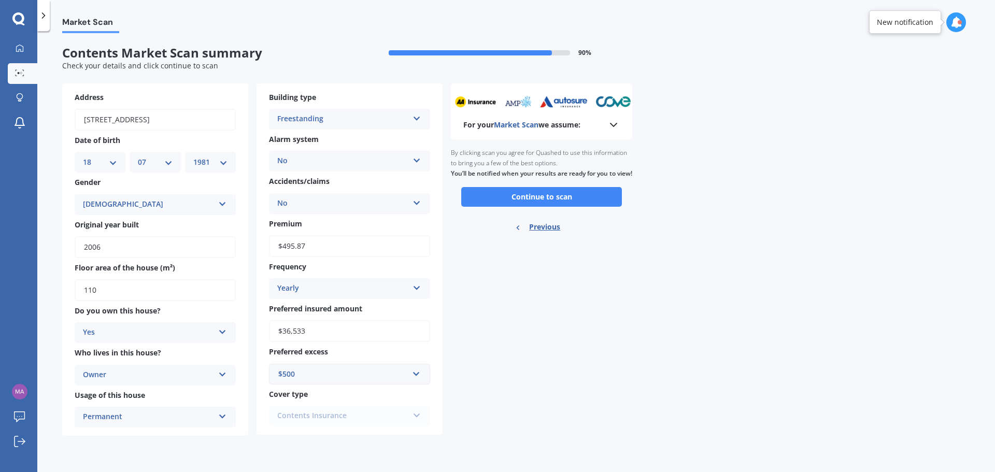
scroll to position [0, 0]
click at [485, 201] on button "Continue to scan" at bounding box center [541, 197] width 161 height 20
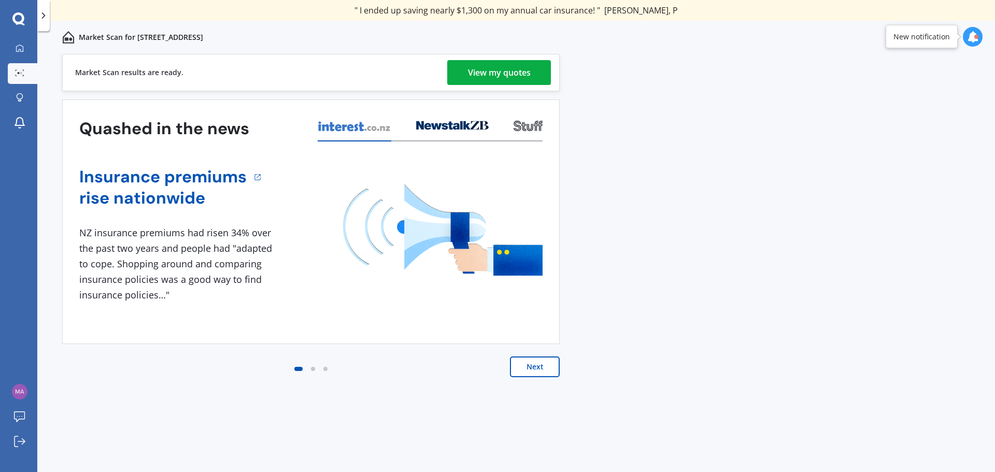
click at [508, 70] on div "View my quotes" at bounding box center [499, 72] width 63 height 25
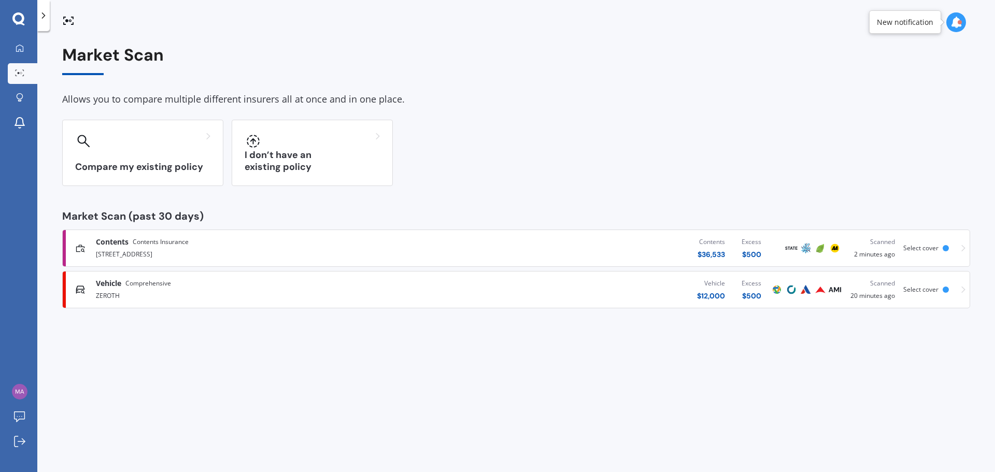
click at [136, 145] on div at bounding box center [142, 141] width 135 height 17
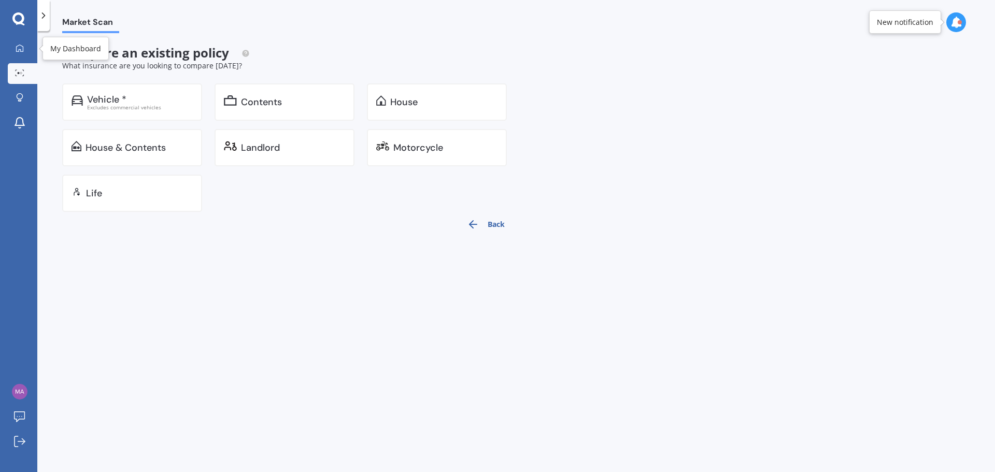
click at [25, 50] on div at bounding box center [20, 48] width 16 height 9
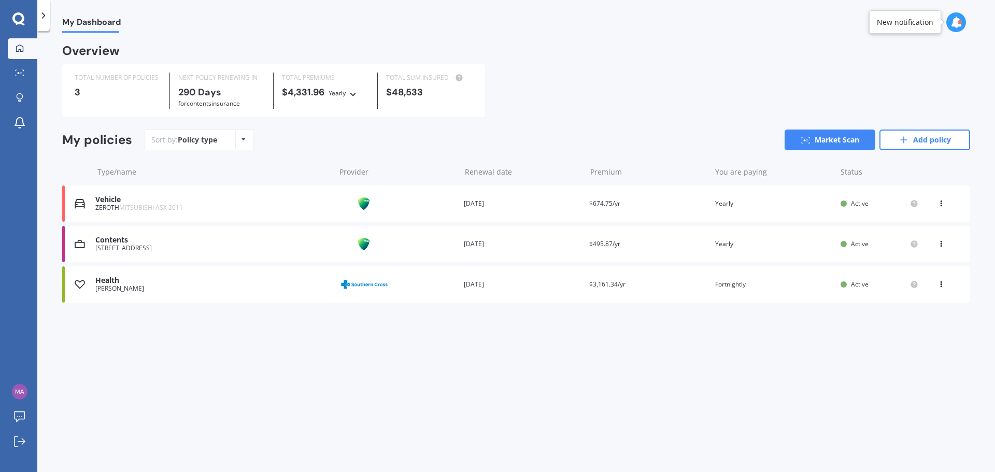
click at [226, 372] on div "My Dashboard Overview TOTAL NUMBER OF POLICIES 3 NEXT POLICY RENEWING [DATE] fo…" at bounding box center [516, 253] width 958 height 441
